Goal: Transaction & Acquisition: Purchase product/service

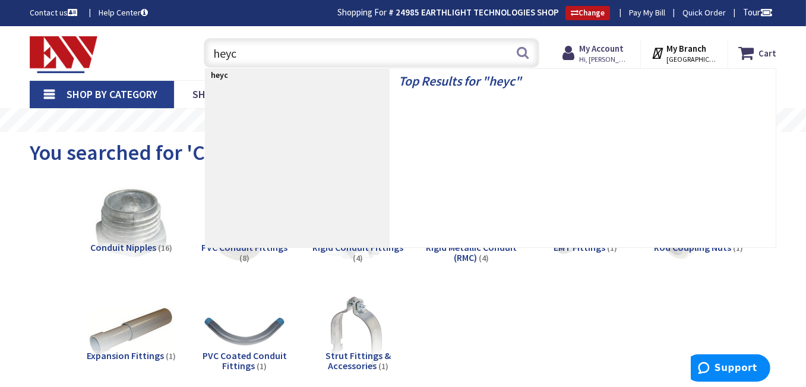
type input "heyco"
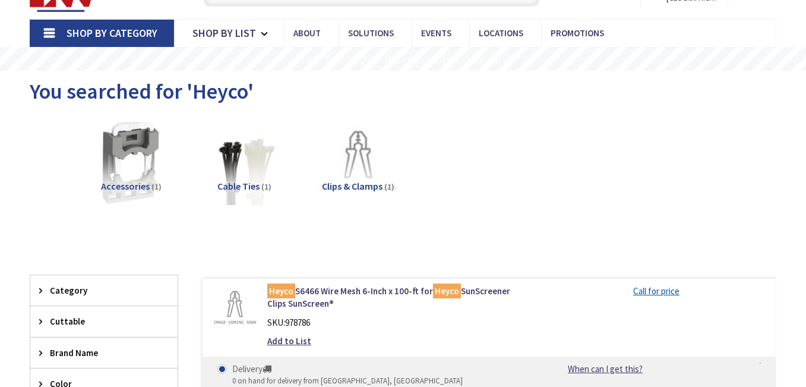
type input "Village [GEOGRAPHIC_DATA], [GEOGRAPHIC_DATA], [GEOGRAPHIC_DATA], [GEOGRAPHIC_DA…"
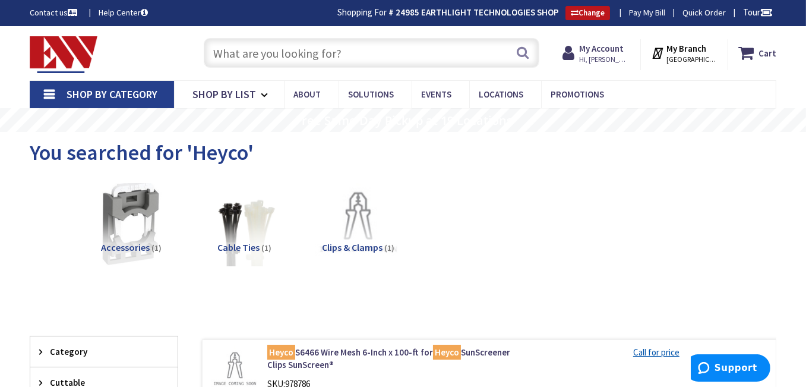
click at [320, 51] on input "text" at bounding box center [372, 53] width 336 height 30
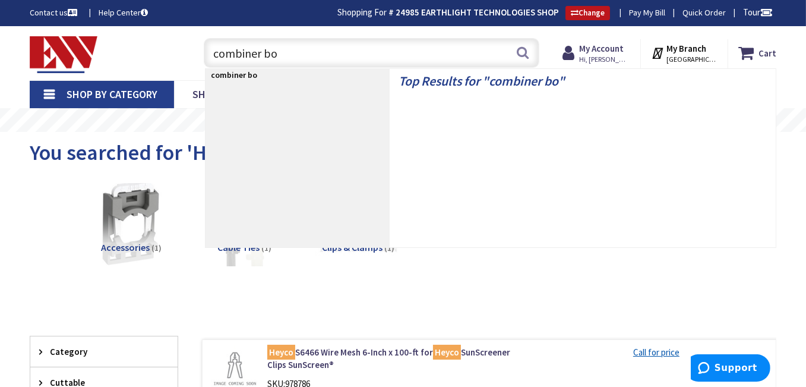
type input "combiner box"
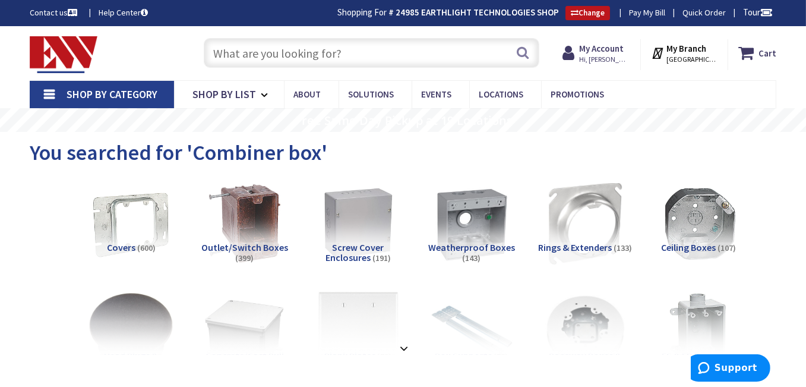
paste input "HEYCO M8437GBK-SM"
type input "HEYCO M8437GBK-SM"
